Goal: Information Seeking & Learning: Compare options

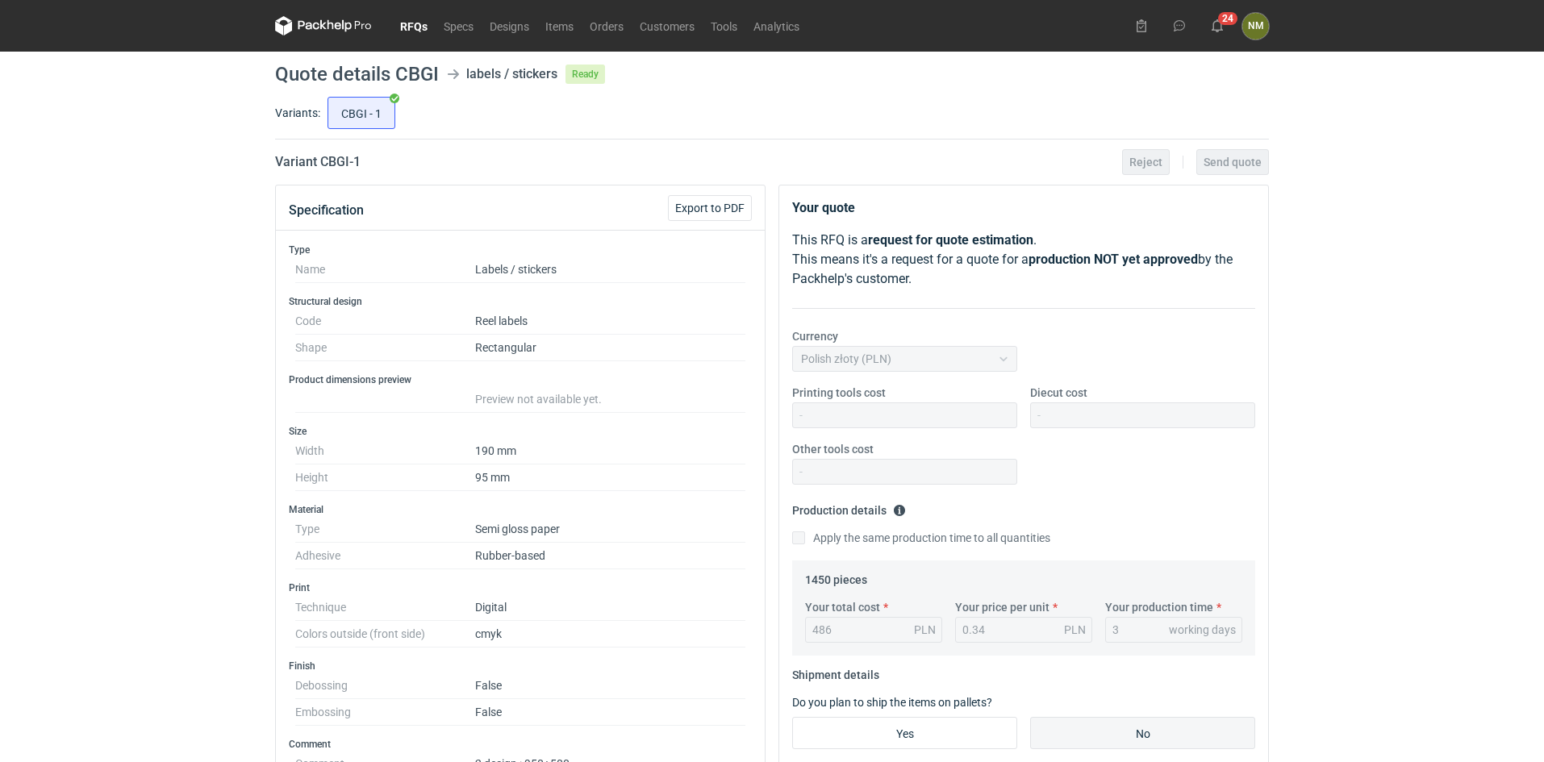
click at [405, 27] on link "RFQs" at bounding box center [414, 25] width 44 height 19
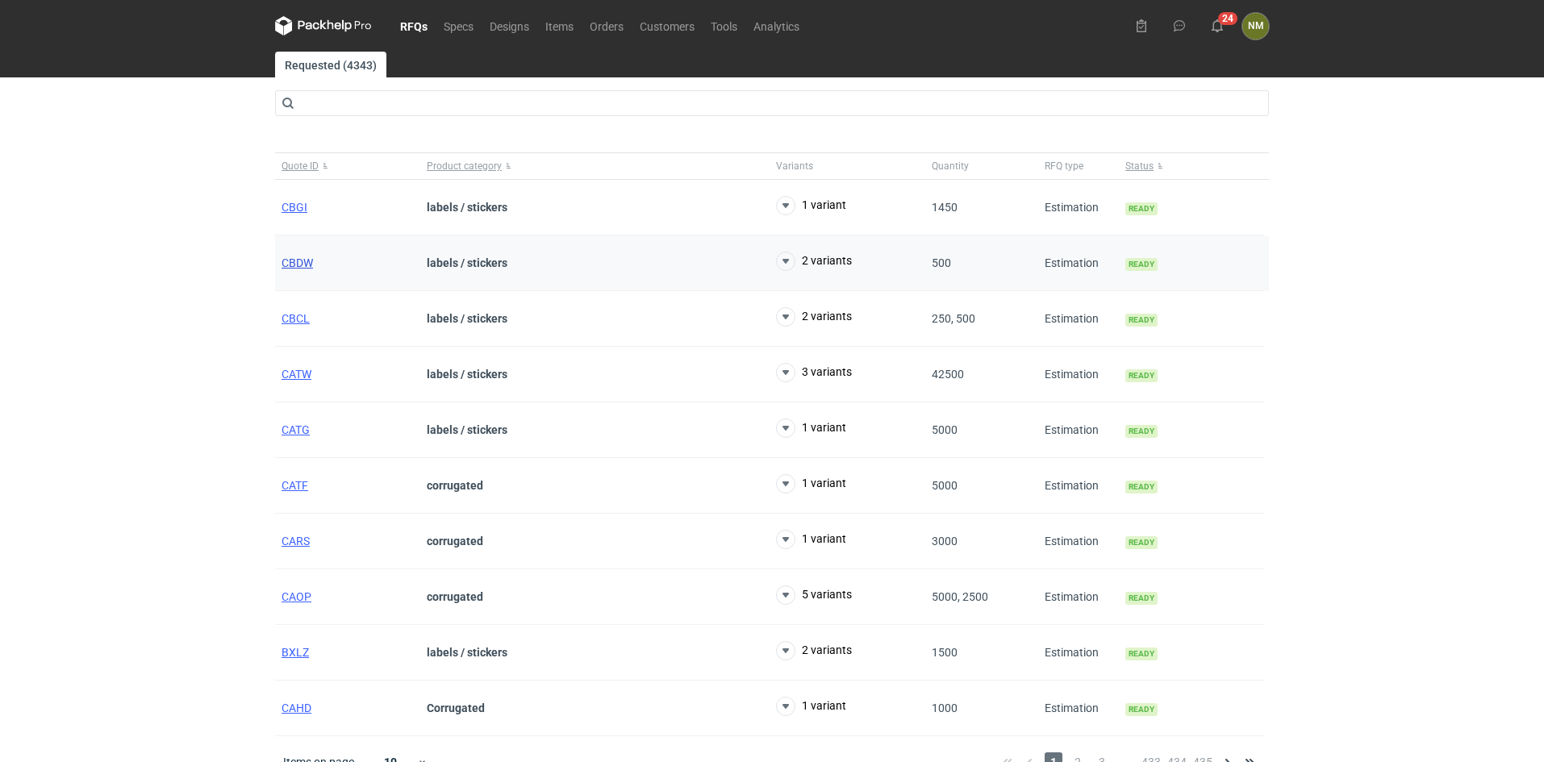
click at [301, 269] on span "CBDW" at bounding box center [296, 262] width 31 height 13
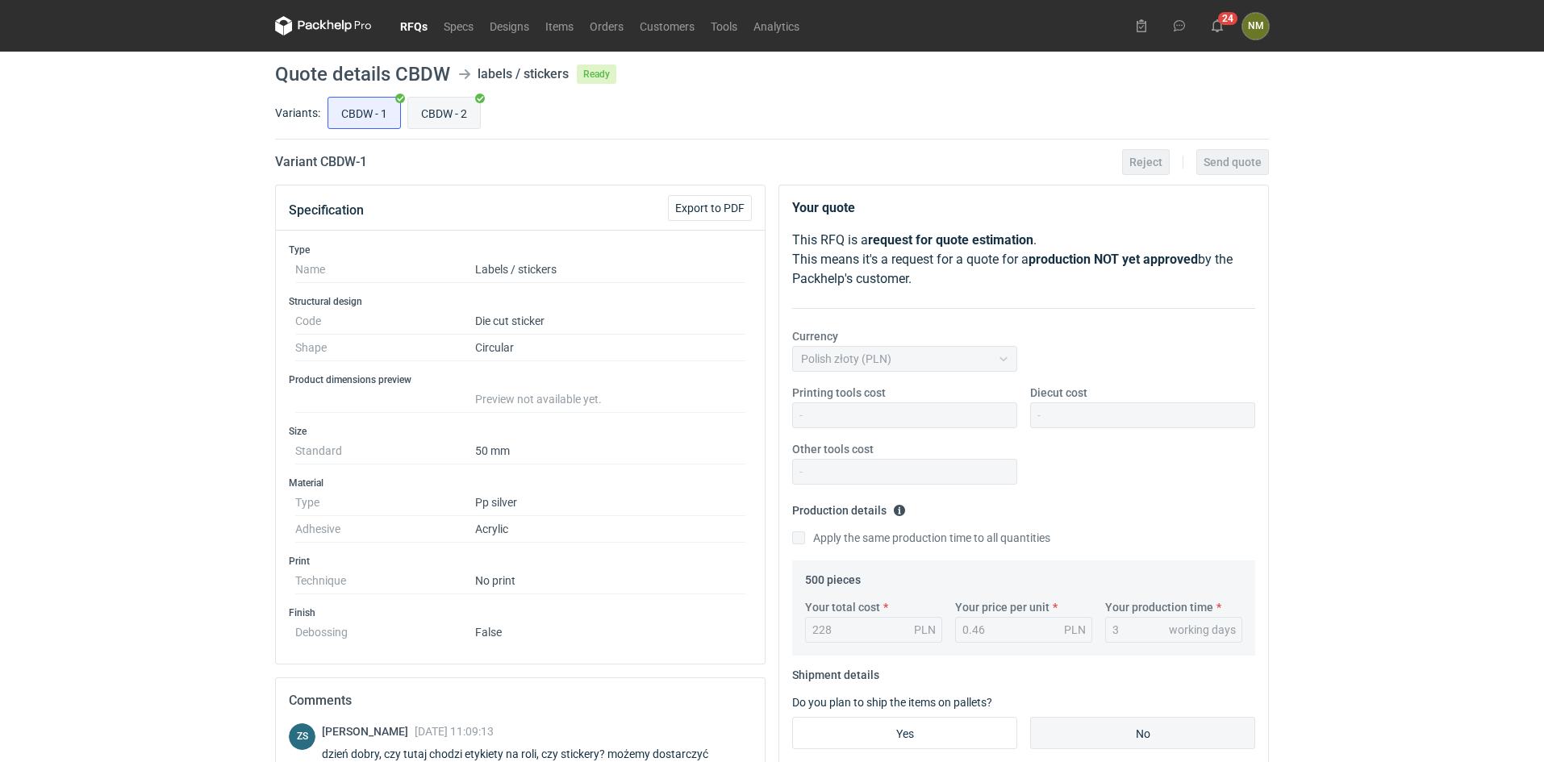
click at [461, 116] on input "CBDW - 2" at bounding box center [444, 113] width 72 height 31
radio input "true"
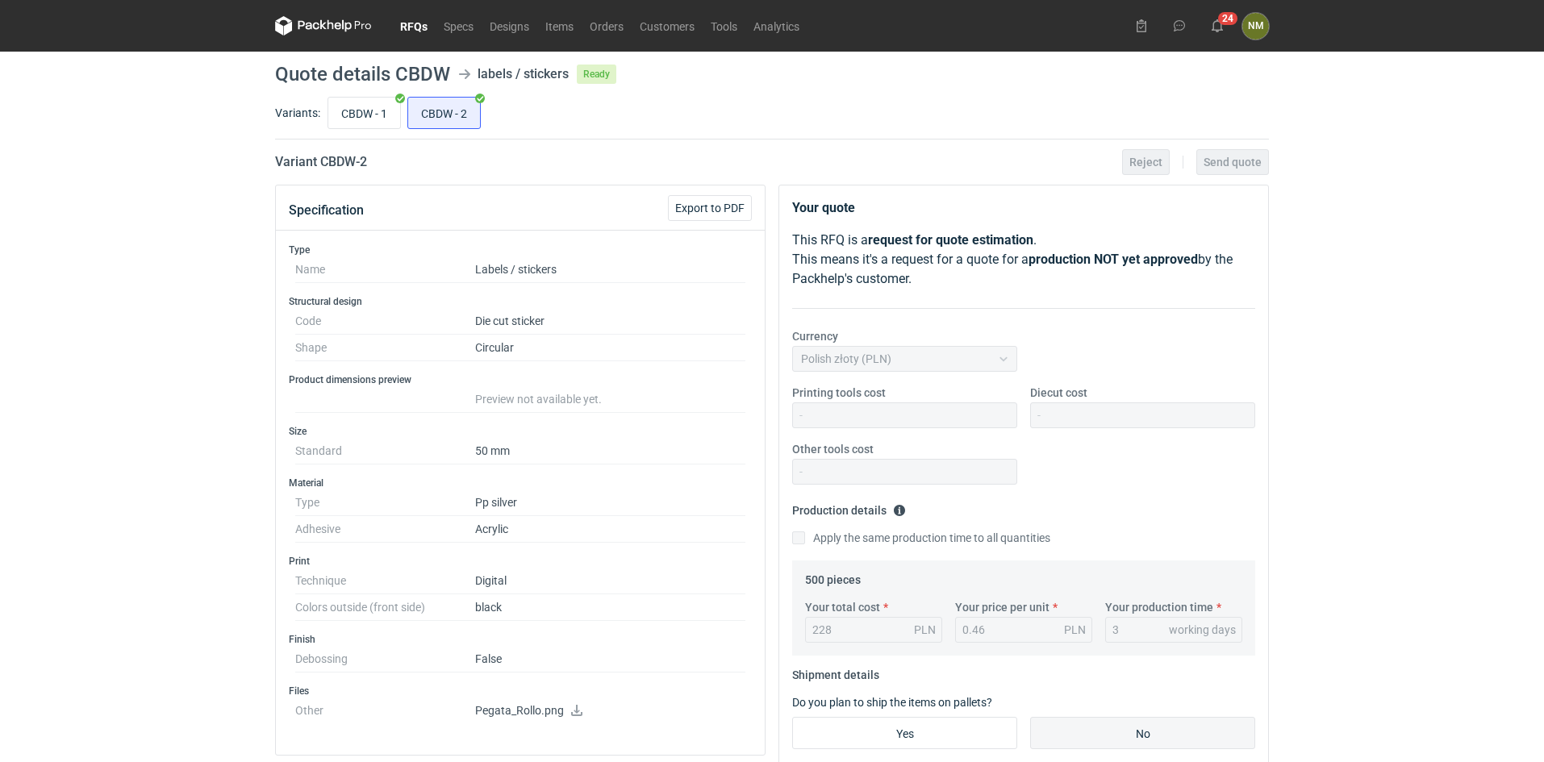
click at [403, 19] on link "RFQs" at bounding box center [414, 25] width 44 height 19
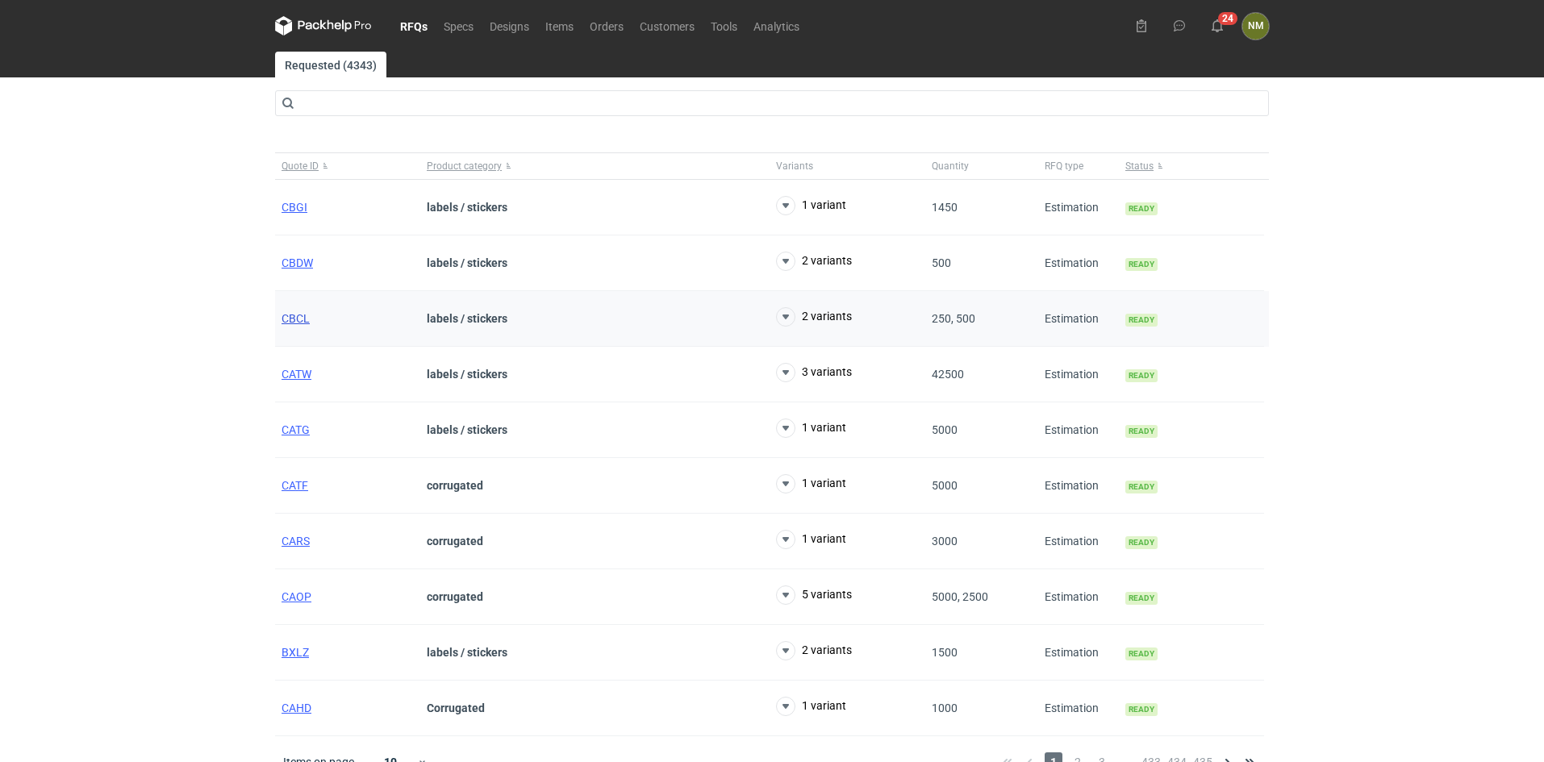
click at [293, 319] on span "CBCL" at bounding box center [295, 318] width 28 height 13
click at [293, 373] on span "CATW" at bounding box center [296, 374] width 30 height 13
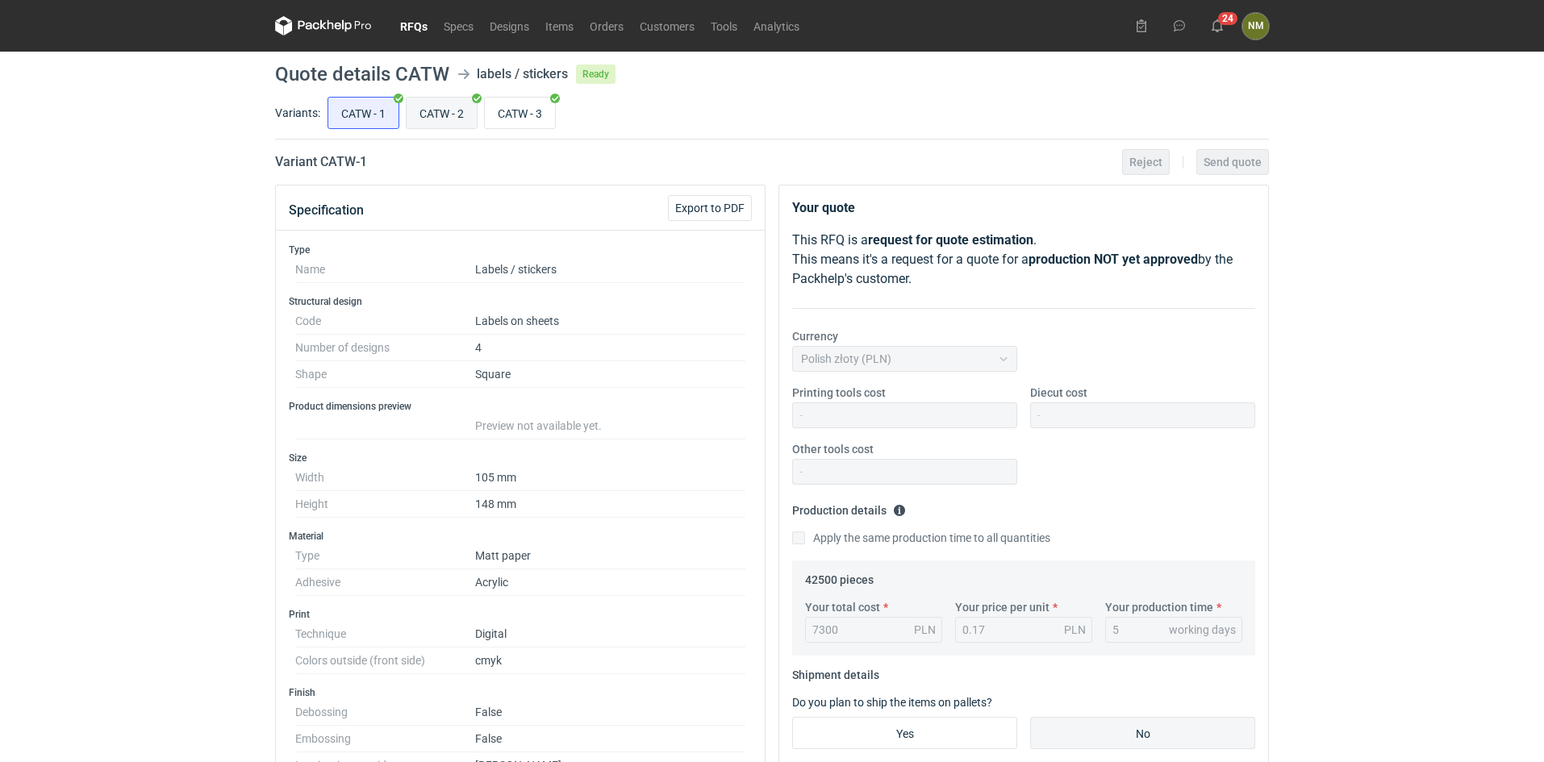
click at [455, 110] on input "CATW - 2" at bounding box center [441, 113] width 70 height 31
radio input "true"
click at [519, 107] on input "CATW - 3" at bounding box center [520, 113] width 70 height 31
radio input "true"
